Goal: Transaction & Acquisition: Purchase product/service

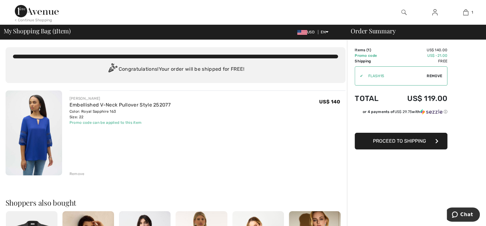
click at [28, 19] on div "< Continue Shopping" at bounding box center [33, 20] width 37 height 6
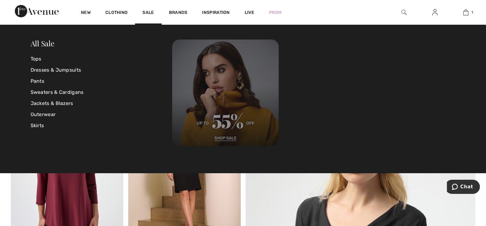
click at [225, 102] on img at bounding box center [225, 93] width 107 height 107
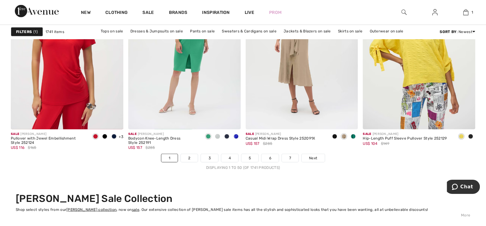
scroll to position [2872, 0]
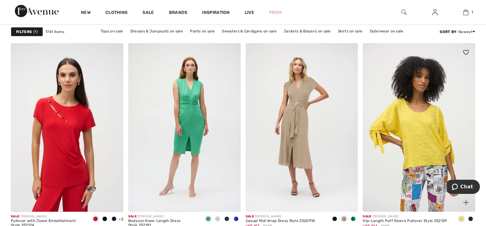
click at [468, 55] on span at bounding box center [466, 52] width 12 height 12
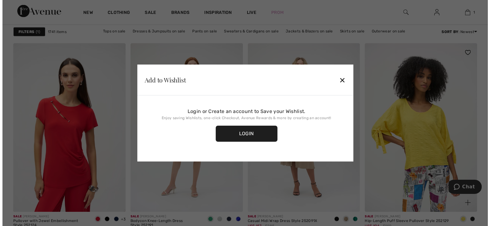
scroll to position [2896, 0]
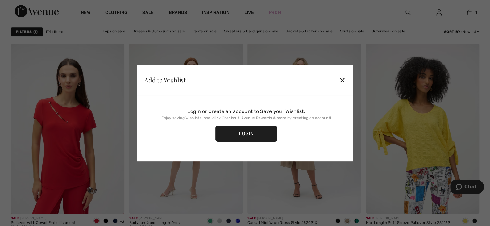
click at [344, 81] on div "✕" at bounding box center [342, 79] width 6 height 13
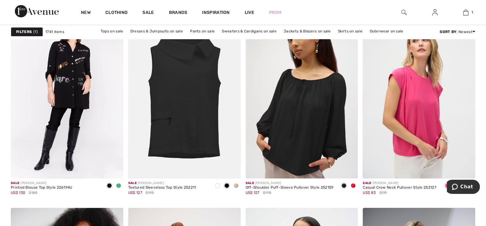
scroll to position [1884, 0]
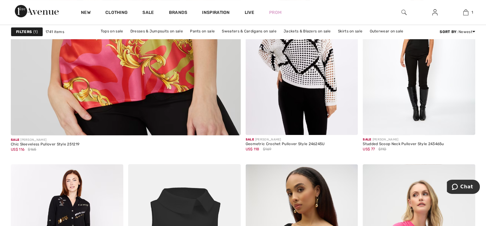
click at [32, 28] on div "Filters 1" at bounding box center [27, 31] width 32 height 9
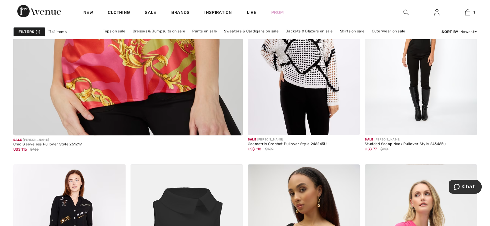
scroll to position [1897, 0]
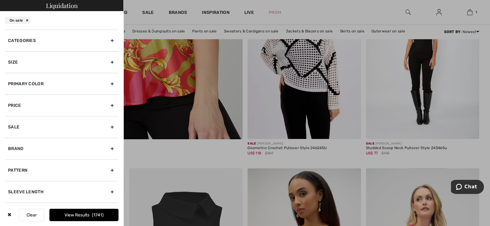
click at [109, 62] on div "Size" at bounding box center [62, 62] width 114 height 22
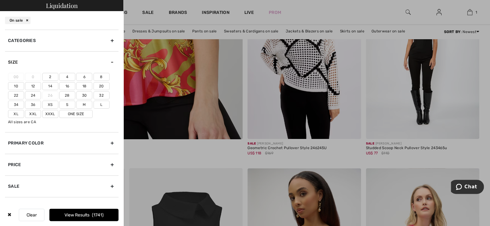
click at [34, 94] on label "24" at bounding box center [33, 95] width 16 height 8
click at [0, 0] on input"] "24" at bounding box center [0, 0] width 0 height 0
click at [34, 113] on label "Xxl" at bounding box center [33, 114] width 16 height 8
click at [0, 0] on input"] "Xxl" at bounding box center [0, 0] width 0 height 0
click at [76, 114] on label "One Size" at bounding box center [75, 114] width 33 height 8
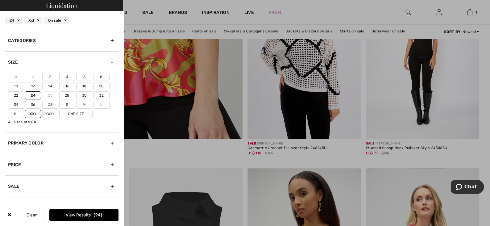
click at [0, 0] on input"] "One Size" at bounding box center [0, 0] width 0 height 0
click at [84, 214] on button "View Results 97" at bounding box center [83, 215] width 69 height 12
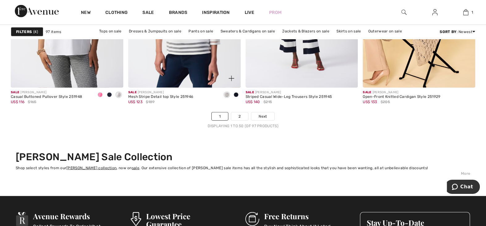
scroll to position [2995, 0]
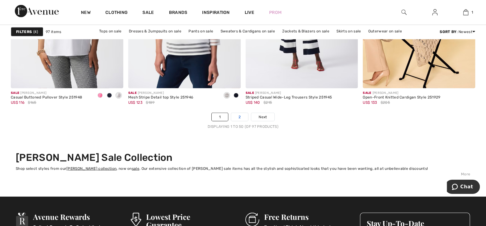
click at [240, 117] on link "2" at bounding box center [239, 117] width 17 height 8
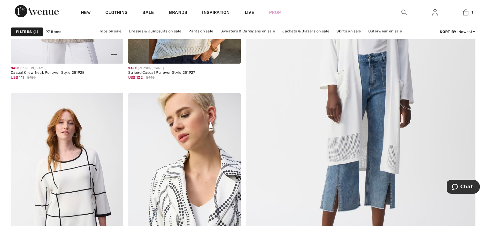
scroll to position [154, 0]
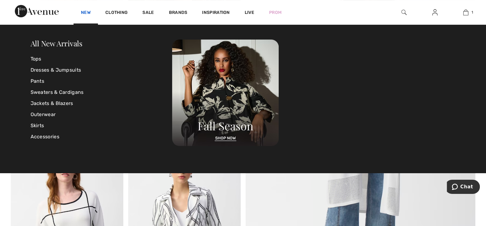
click at [88, 12] on link "New" at bounding box center [86, 13] width 10 height 6
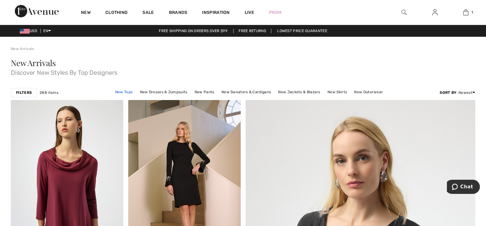
click at [128, 92] on link "New Tops" at bounding box center [123, 92] width 23 height 8
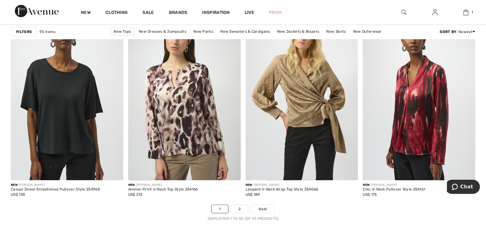
scroll to position [2903, 0]
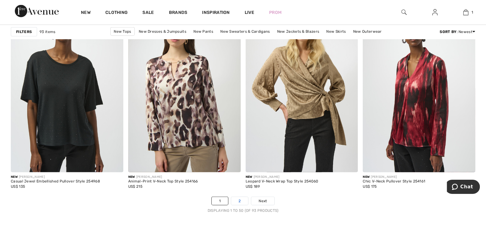
click at [238, 201] on link "2" at bounding box center [239, 201] width 17 height 8
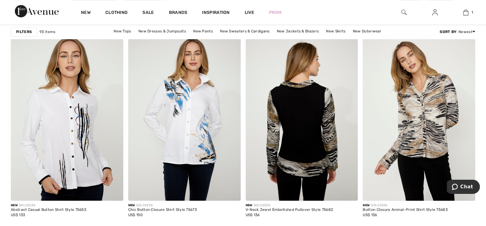
scroll to position [2162, 0]
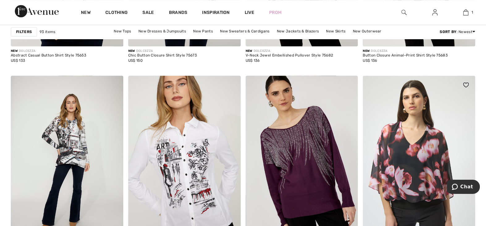
click at [448, 76] on img at bounding box center [419, 160] width 112 height 169
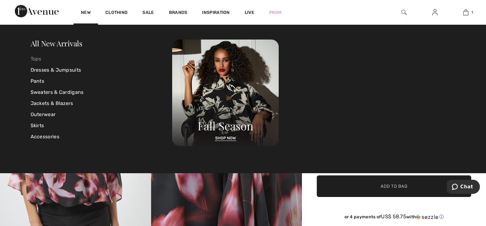
click at [38, 57] on link "Tops" at bounding box center [102, 58] width 142 height 11
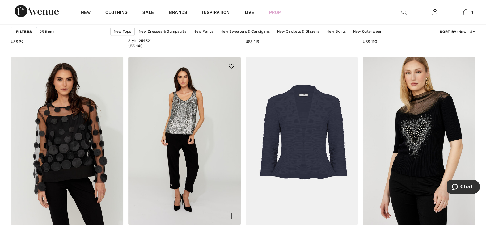
scroll to position [1328, 0]
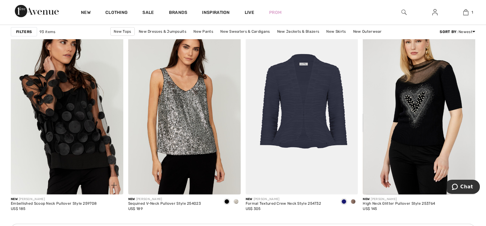
click at [94, 120] on img at bounding box center [67, 110] width 112 height 169
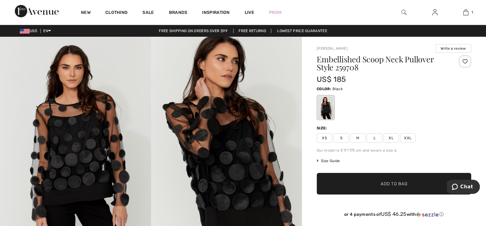
click at [74, 150] on img at bounding box center [75, 150] width 151 height 226
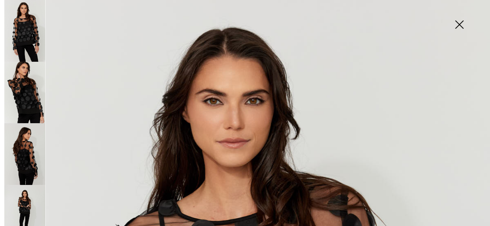
click at [34, 149] on img at bounding box center [24, 154] width 41 height 62
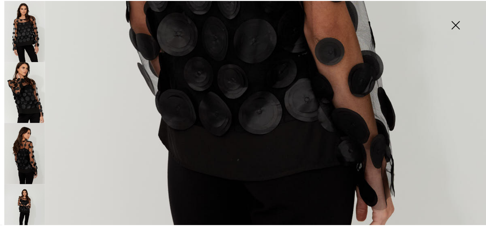
scroll to position [309, 0]
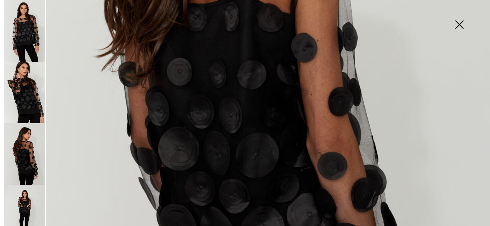
click at [30, 143] on img at bounding box center [24, 154] width 41 height 62
click at [36, 84] on img at bounding box center [24, 93] width 41 height 62
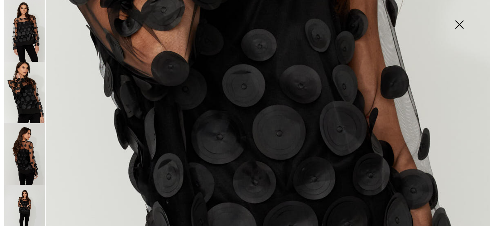
click at [38, 37] on img at bounding box center [24, 31] width 41 height 62
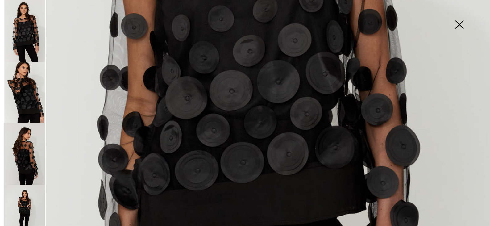
click at [462, 25] on img at bounding box center [459, 25] width 31 height 32
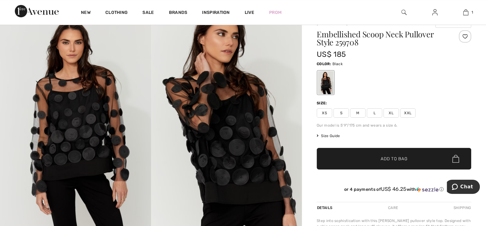
scroll to position [124, 0]
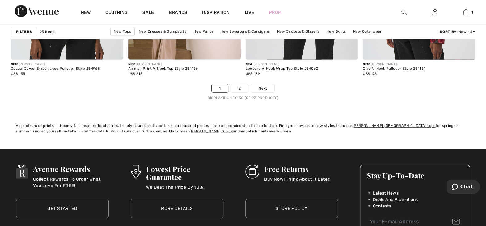
scroll to position [3026, 0]
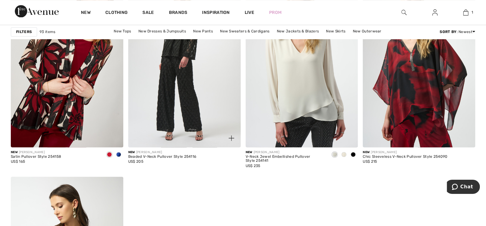
scroll to position [2408, 0]
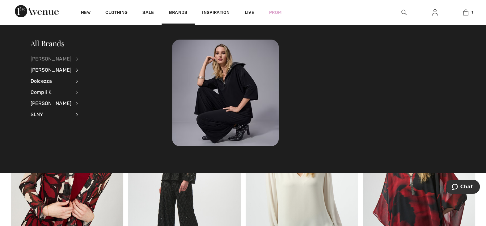
click at [65, 57] on div "[PERSON_NAME]" at bounding box center [51, 58] width 41 height 11
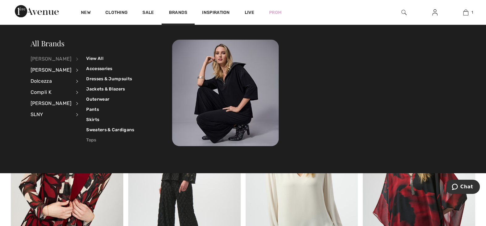
click at [88, 139] on link "Tops" at bounding box center [110, 140] width 48 height 10
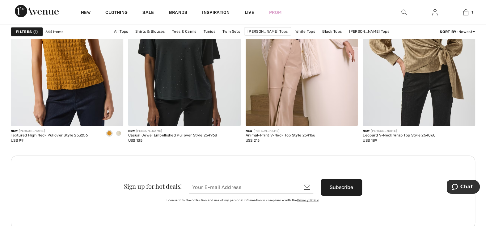
scroll to position [1451, 0]
